Goal: Task Accomplishment & Management: Use online tool/utility

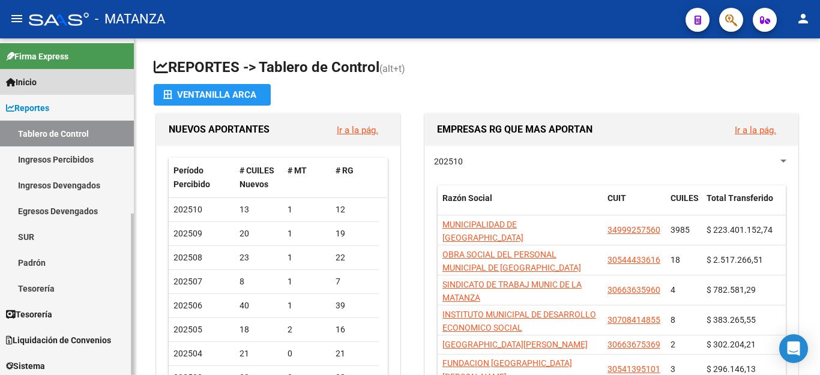
click at [50, 79] on link "Inicio" at bounding box center [67, 82] width 134 height 26
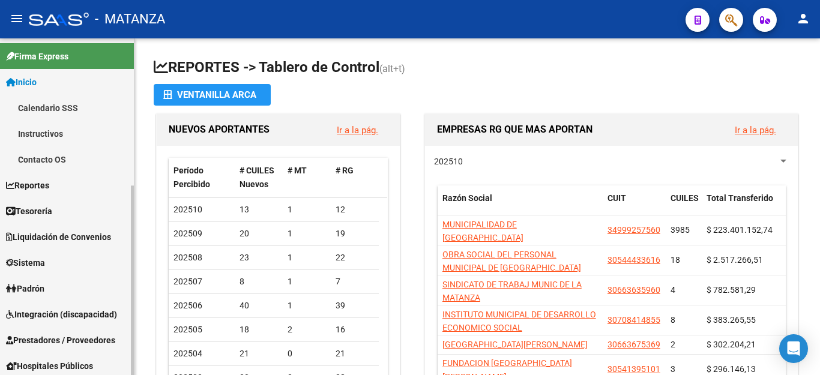
click at [49, 155] on link "Contacto OS" at bounding box center [67, 159] width 134 height 26
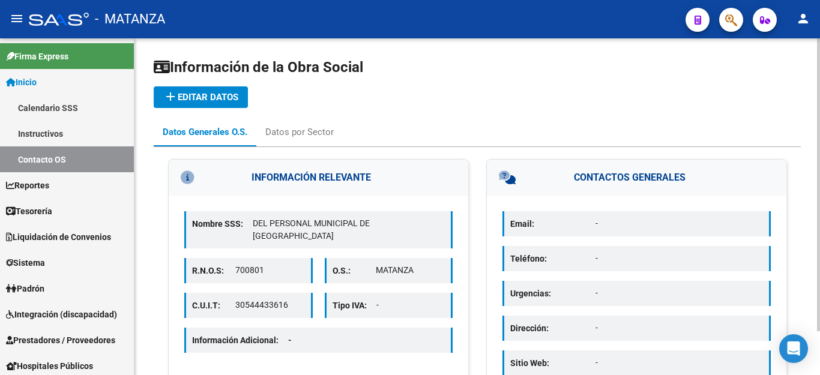
scroll to position [50, 0]
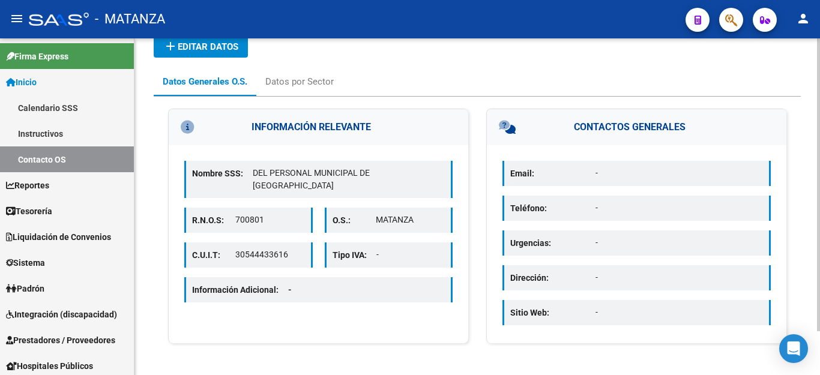
click at [554, 174] on p "Email:" at bounding box center [552, 173] width 85 height 13
click at [602, 172] on p "-" at bounding box center [680, 173] width 168 height 13
click at [594, 172] on p "Email:" at bounding box center [552, 173] width 85 height 13
drag, startPoint x: 798, startPoint y: 348, endPoint x: 793, endPoint y: 344, distance: 6.4
click at [798, 348] on icon "Open Intercom Messenger" at bounding box center [793, 349] width 14 height 16
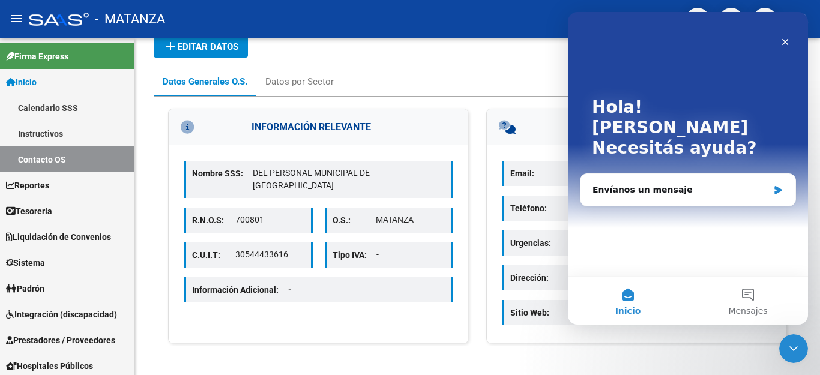
scroll to position [0, 0]
click at [785, 40] on icon "Cerrar" at bounding box center [785, 42] width 10 height 10
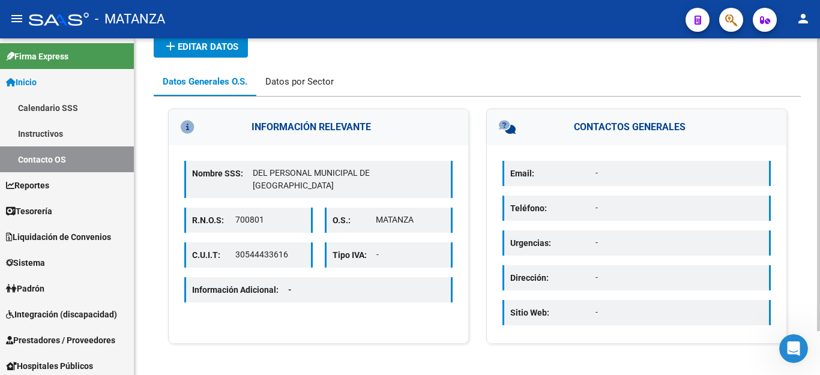
click at [307, 81] on div "Datos por Sector" at bounding box center [299, 81] width 68 height 13
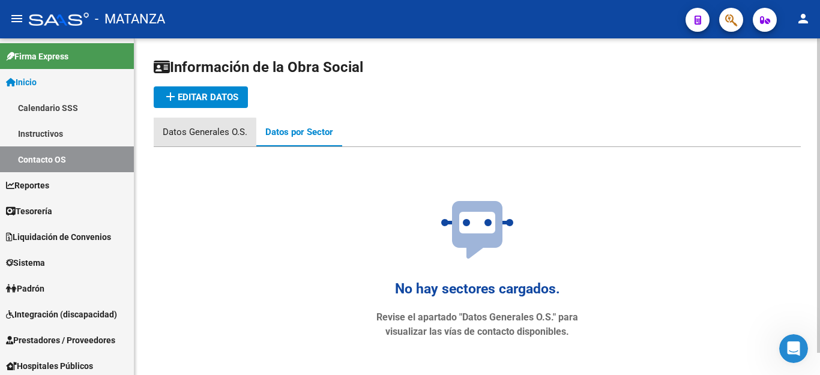
click at [201, 133] on div "Datos Generales O.S." at bounding box center [205, 131] width 85 height 13
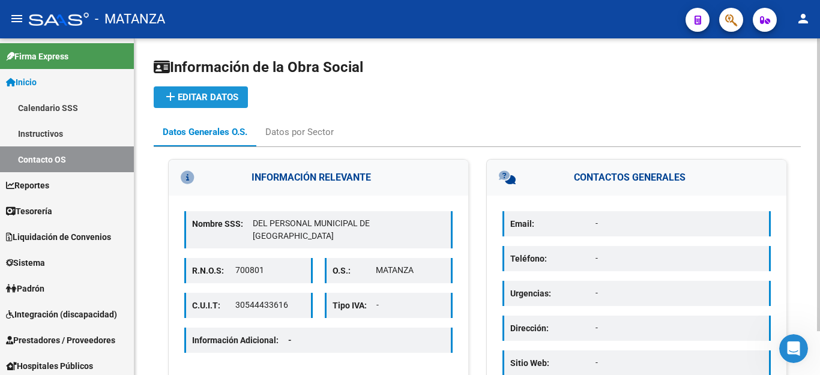
click at [207, 98] on span "add Editar datos" at bounding box center [200, 97] width 75 height 11
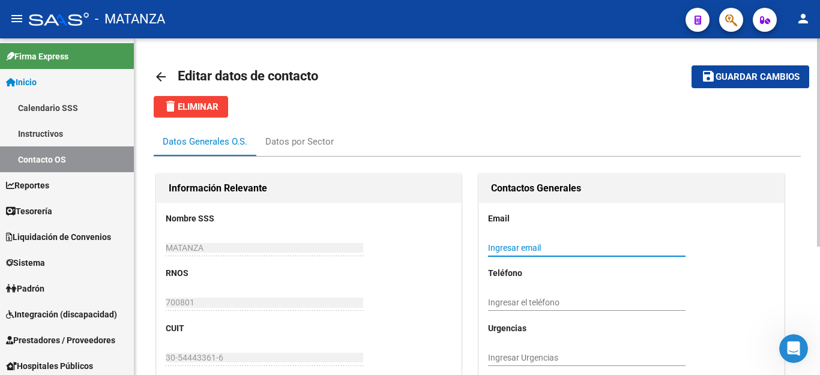
click at [525, 245] on input "Ingresar email" at bounding box center [587, 248] width 198 height 10
type input "[EMAIL_ADDRESS][DOMAIN_NAME]"
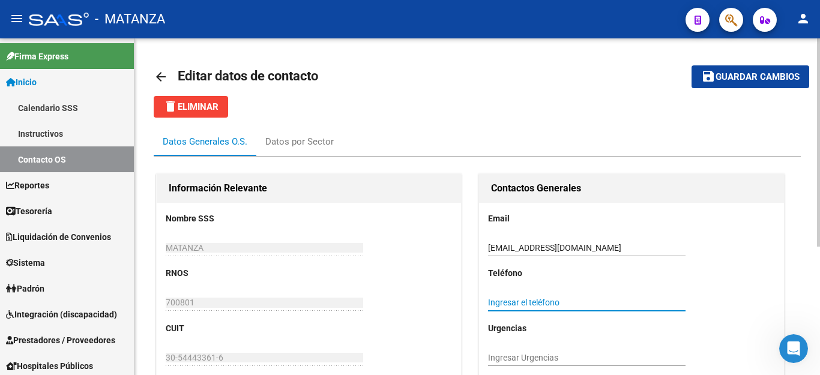
click at [536, 298] on input "Ingresar el teléfono" at bounding box center [587, 303] width 198 height 10
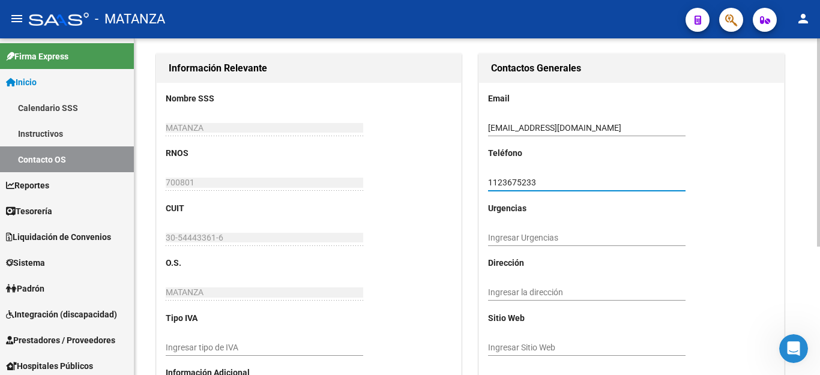
type input "1123675233"
click at [529, 294] on input "Ingresar la dirección" at bounding box center [587, 293] width 198 height 10
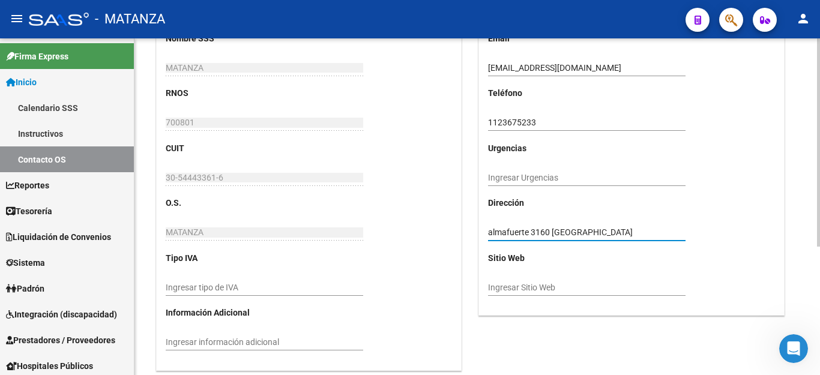
scroll to position [207, 0]
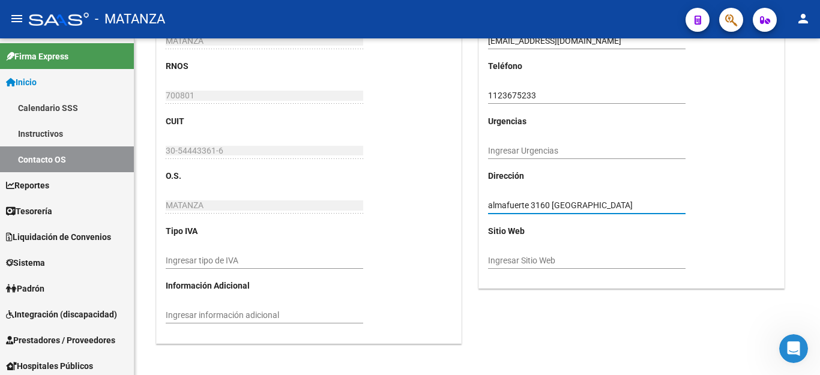
type input "almafuerte 3160 [GEOGRAPHIC_DATA]"
click at [520, 259] on input "Ingresar Sitio Web" at bounding box center [587, 261] width 198 height 10
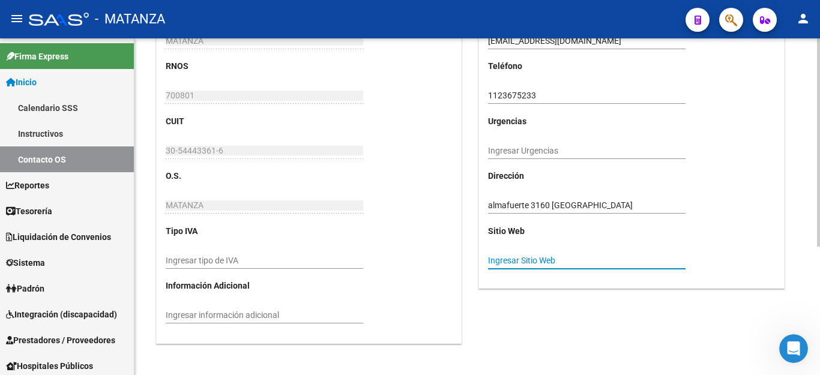
paste input "[URL][DOMAIN_NAME]"
type input "[URL][DOMAIN_NAME]"
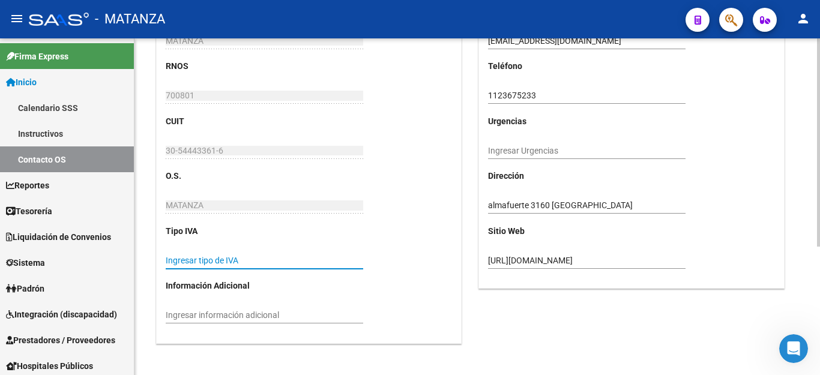
click at [220, 258] on input "Ingresar tipo de IVA" at bounding box center [265, 261] width 198 height 10
type input "exento"
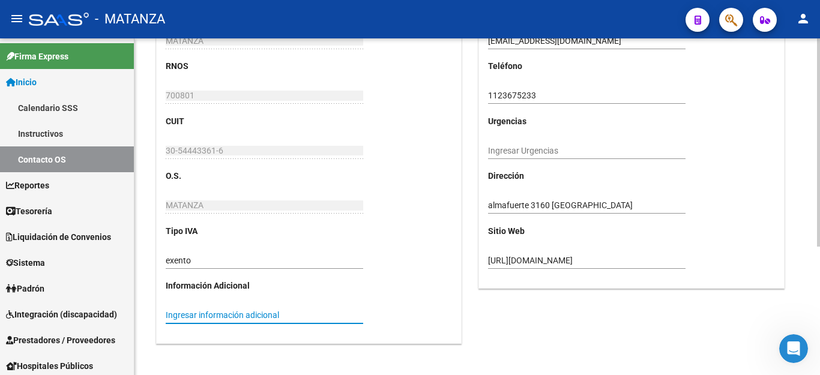
click at [229, 315] on input "Ingresar información adicional" at bounding box center [265, 315] width 198 height 10
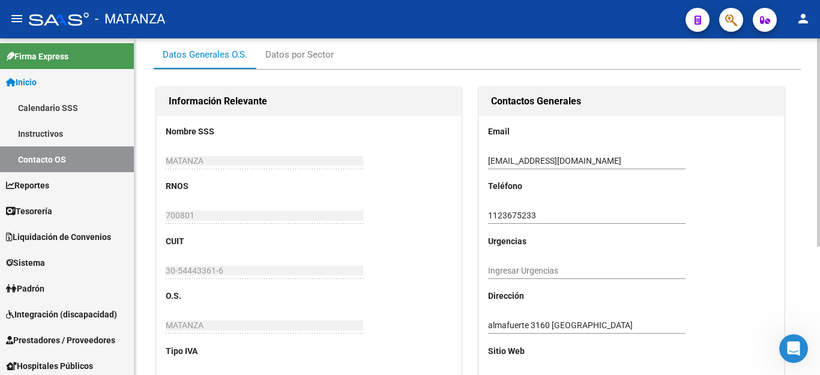
scroll to position [0, 0]
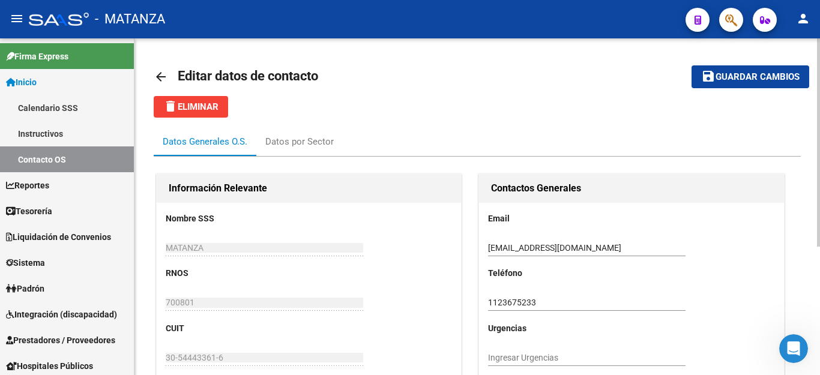
click at [771, 77] on span "Guardar cambios" at bounding box center [758, 77] width 84 height 11
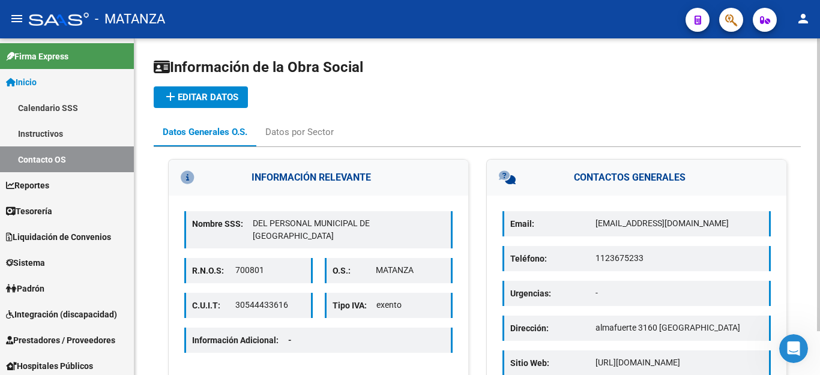
scroll to position [50, 0]
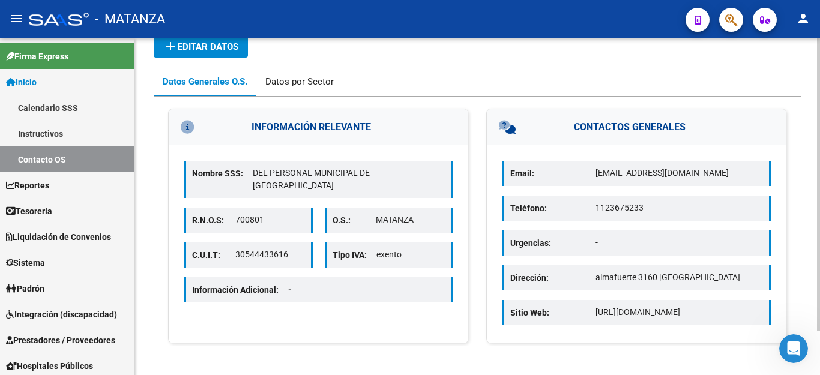
click at [303, 82] on div "Datos por Sector" at bounding box center [299, 81] width 68 height 13
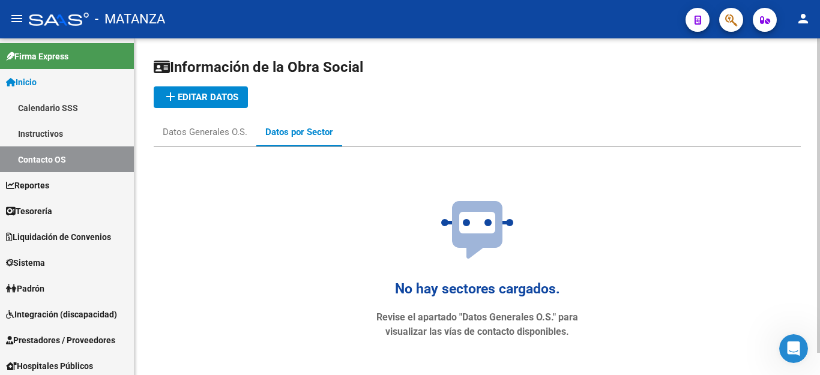
scroll to position [24, 0]
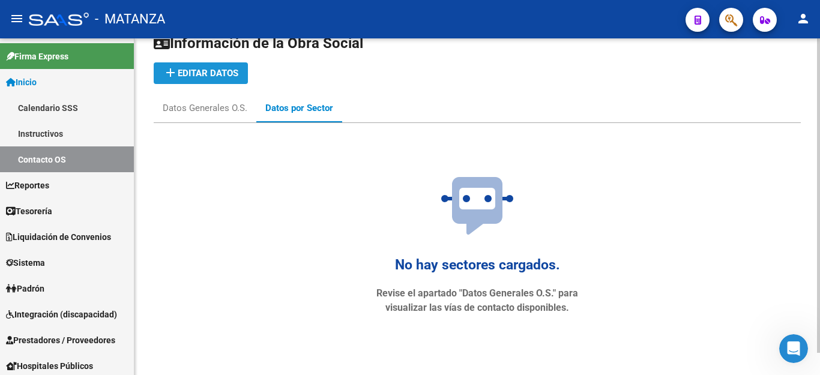
click at [197, 69] on span "add Editar datos" at bounding box center [200, 73] width 75 height 11
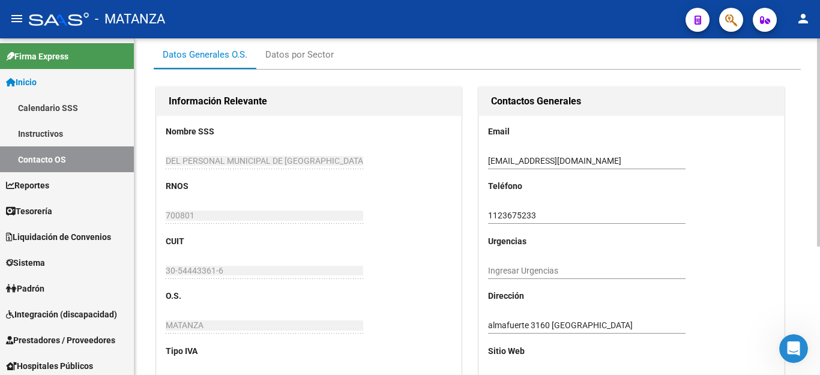
scroll to position [27, 0]
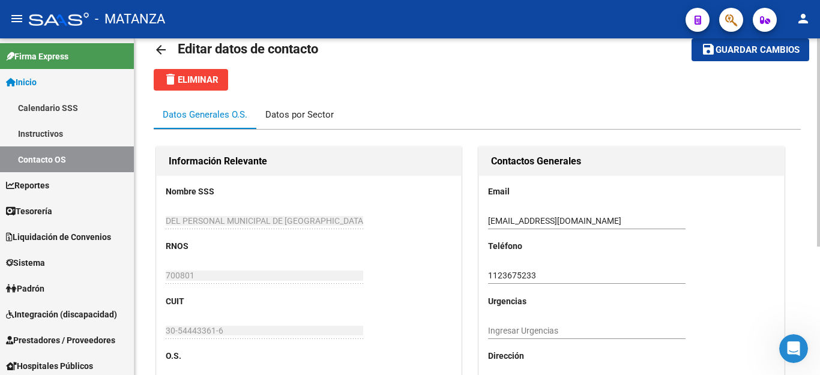
click at [297, 112] on div "Datos por Sector" at bounding box center [299, 114] width 68 height 13
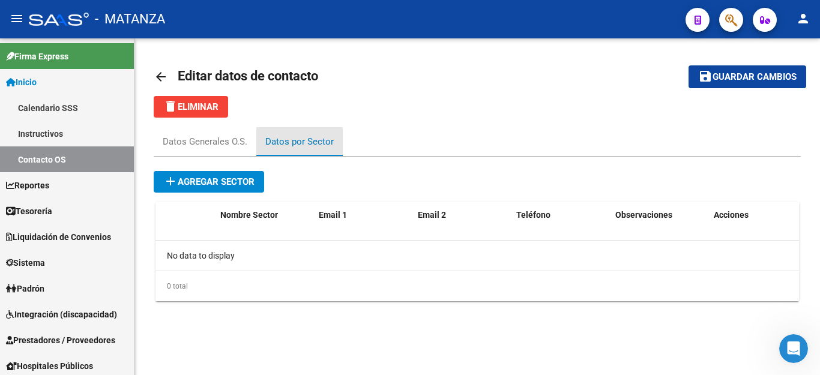
scroll to position [0, 0]
click at [158, 73] on mat-icon "arrow_back" at bounding box center [161, 77] width 14 height 14
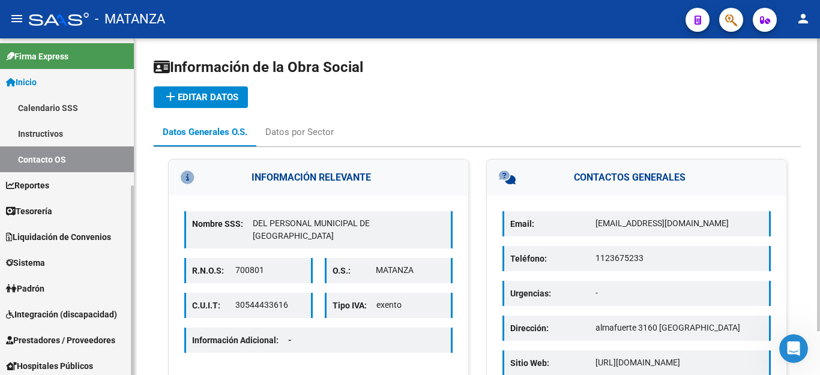
click at [30, 311] on span "Integración (discapacidad)" at bounding box center [61, 314] width 111 height 13
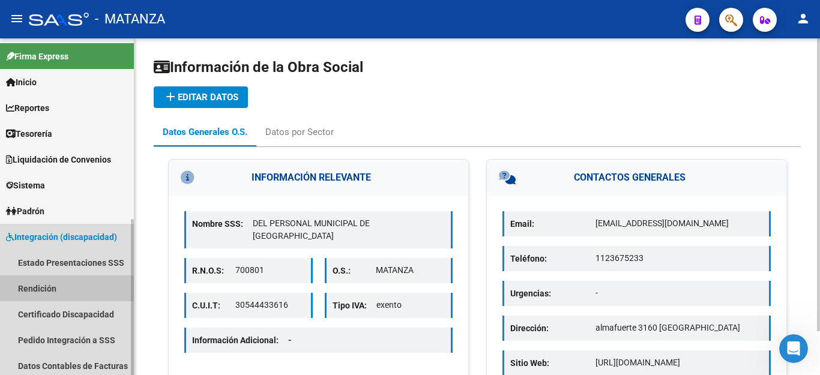
click at [34, 285] on link "Rendición" at bounding box center [67, 289] width 134 height 26
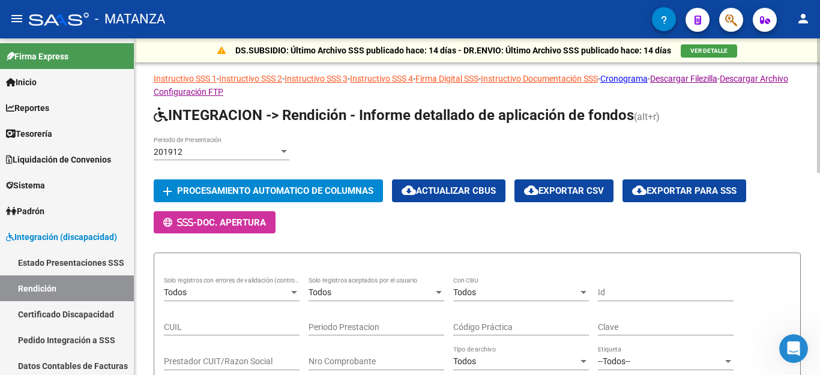
click at [258, 145] on div "201912 Periodo de Presentación" at bounding box center [222, 148] width 136 height 24
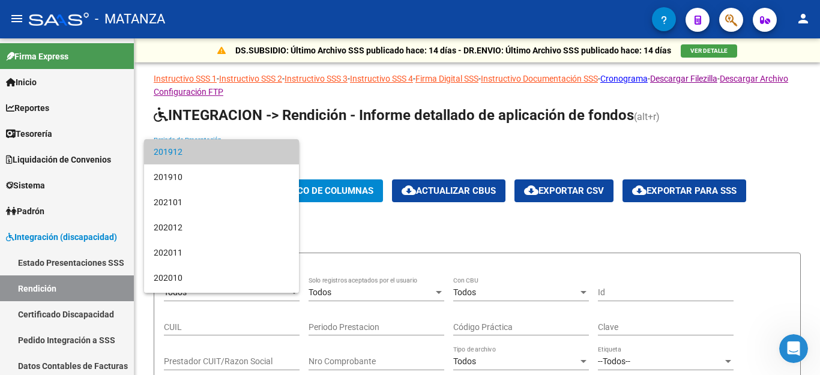
click at [349, 140] on div at bounding box center [410, 187] width 820 height 375
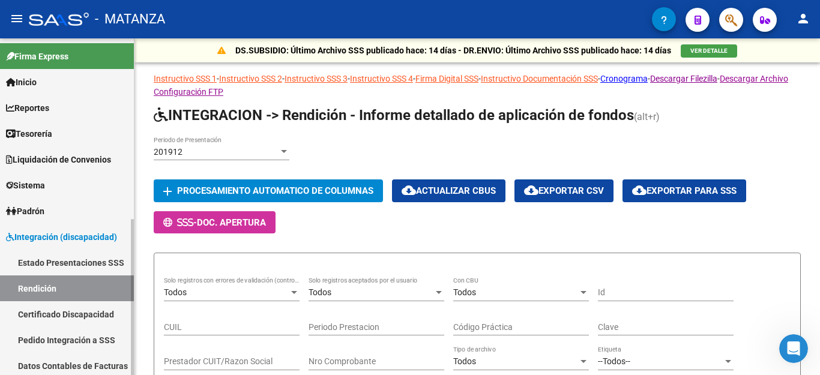
click at [37, 283] on link "Rendición" at bounding box center [67, 289] width 134 height 26
click at [49, 238] on span "Integración (discapacidad)" at bounding box center [61, 237] width 111 height 13
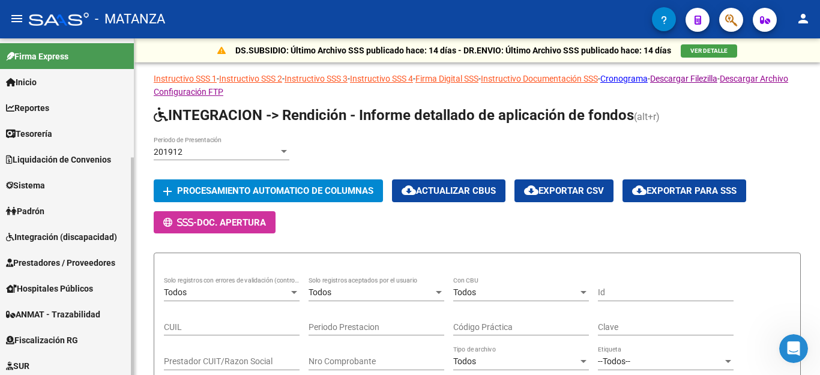
click at [52, 237] on span "Integración (discapacidad)" at bounding box center [61, 237] width 111 height 13
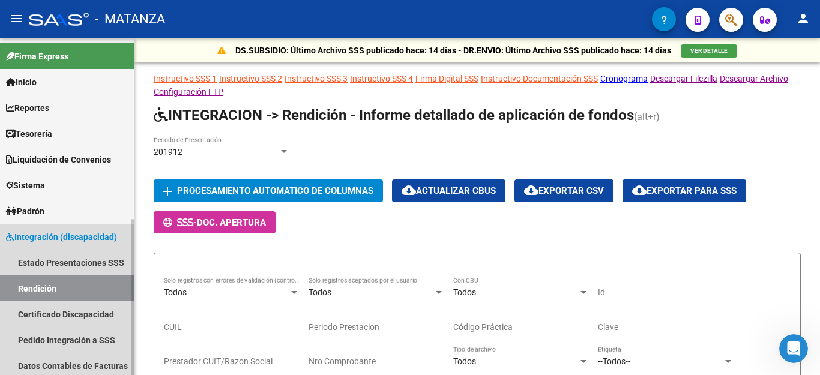
click at [28, 280] on link "Rendición" at bounding box center [67, 289] width 134 height 26
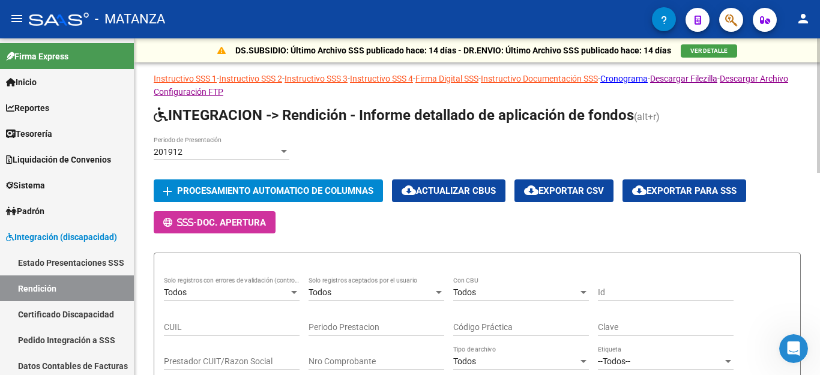
click at [280, 147] on div at bounding box center [284, 152] width 11 height 10
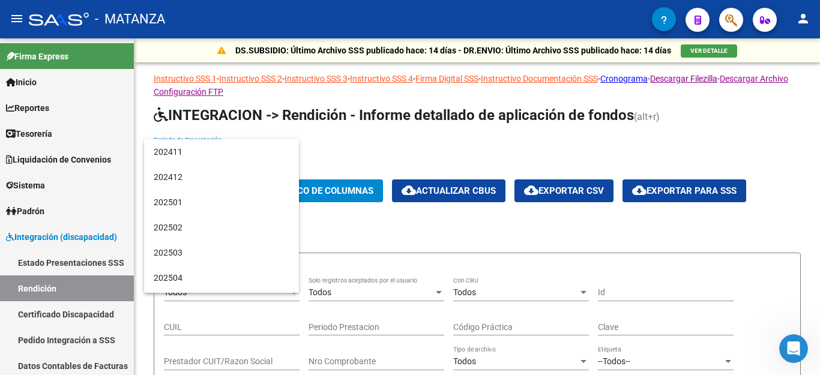
scroll to position [2015, 0]
click at [173, 226] on span "202506" at bounding box center [222, 229] width 136 height 25
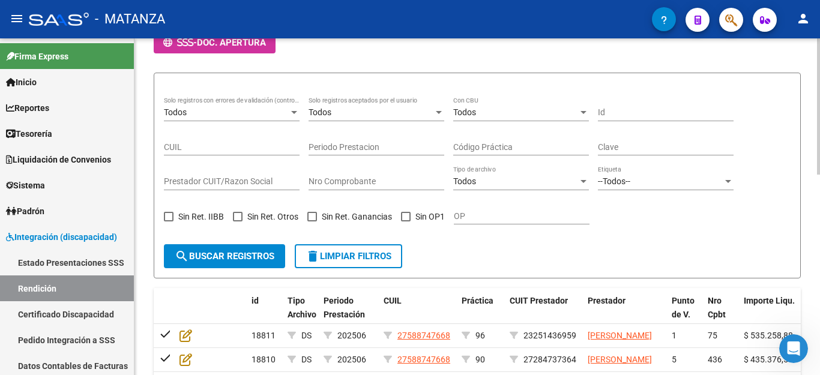
scroll to position [0, 0]
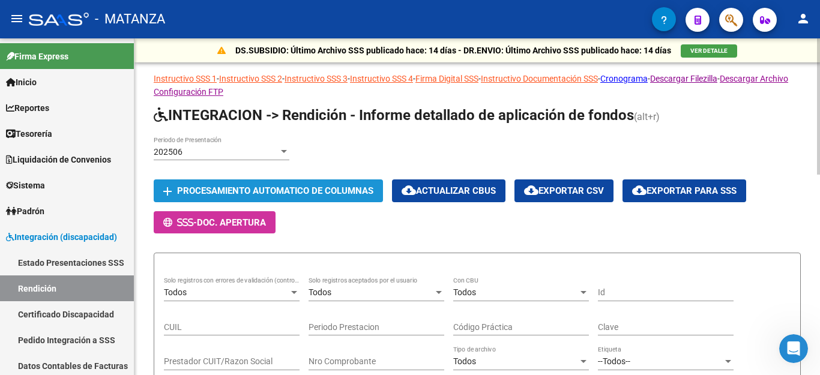
click at [292, 192] on span "Procesamiento automatico de columnas" at bounding box center [275, 191] width 196 height 11
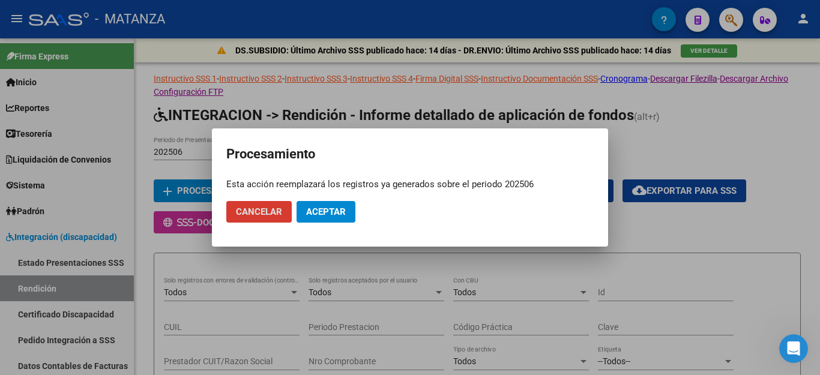
click at [325, 213] on span "Aceptar" at bounding box center [326, 212] width 40 height 11
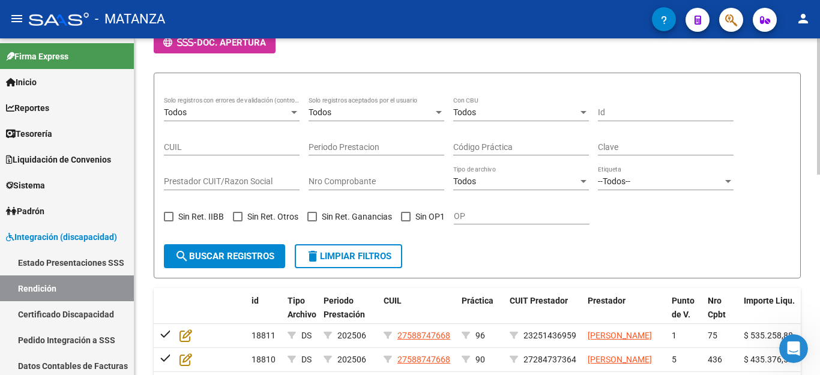
scroll to position [120, 0]
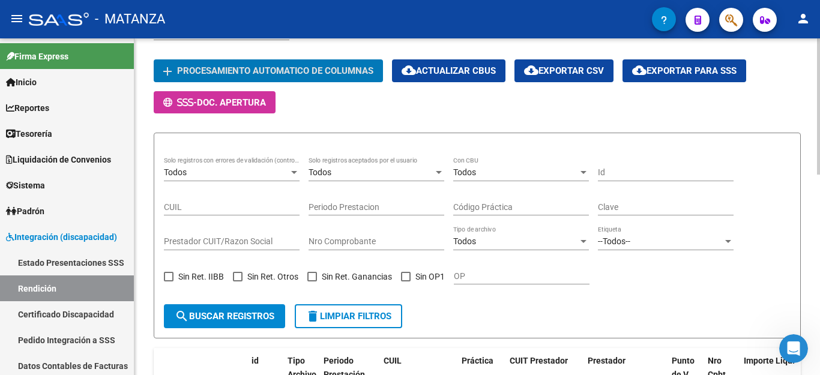
click at [409, 175] on div "Todos" at bounding box center [371, 173] width 125 height 10
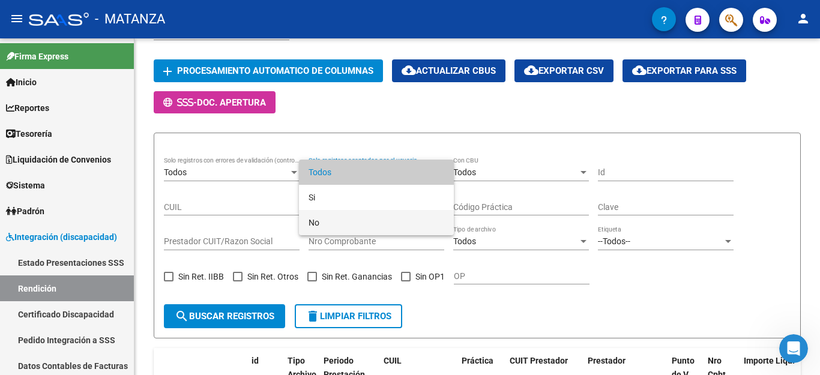
click at [324, 223] on span "No" at bounding box center [377, 222] width 136 height 25
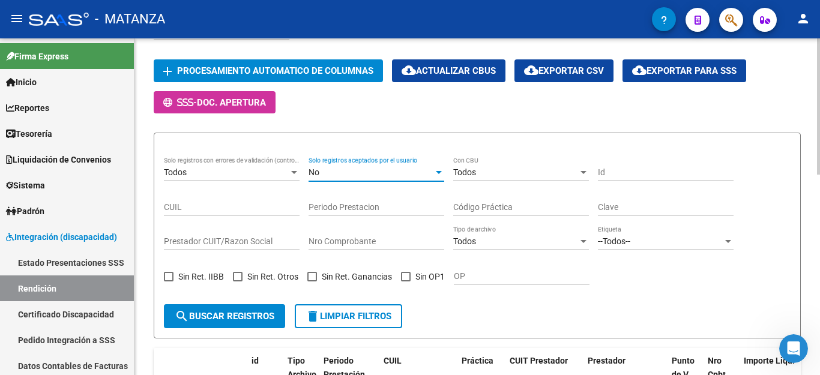
click at [245, 313] on span "search Buscar registros" at bounding box center [225, 316] width 100 height 11
